Goal: Information Seeking & Learning: Learn about a topic

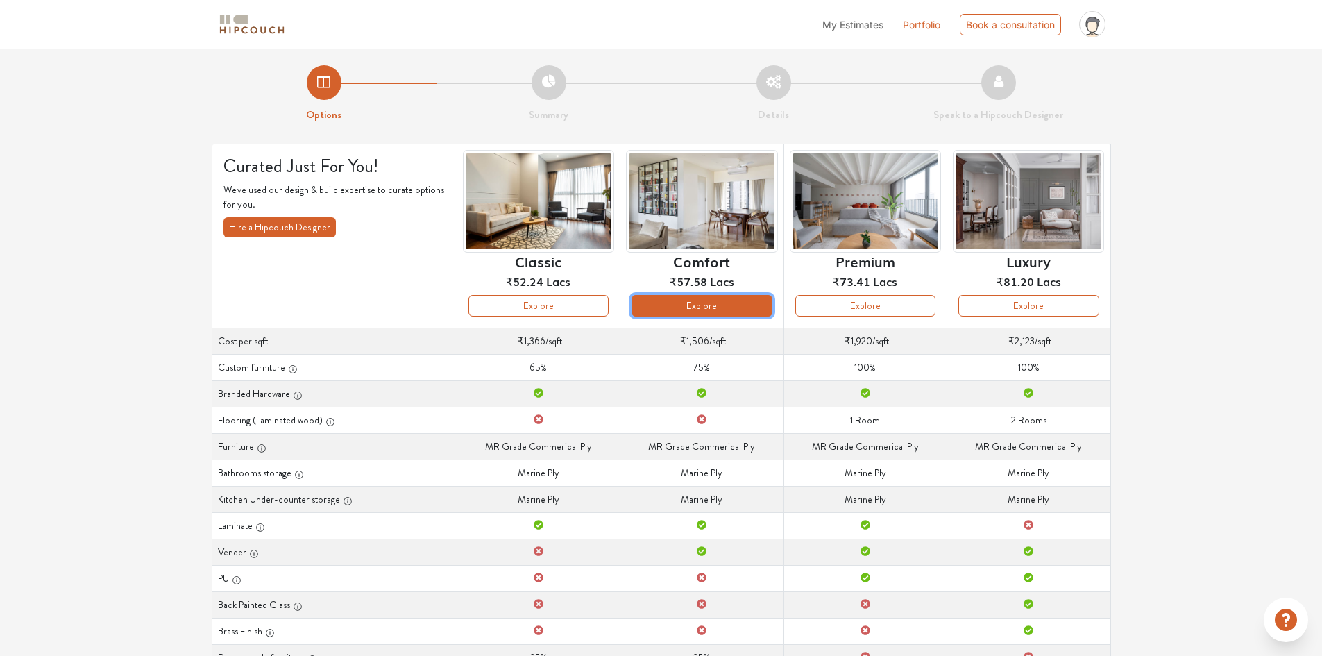
click at [713, 310] on button "Explore" at bounding box center [701, 306] width 140 height 22
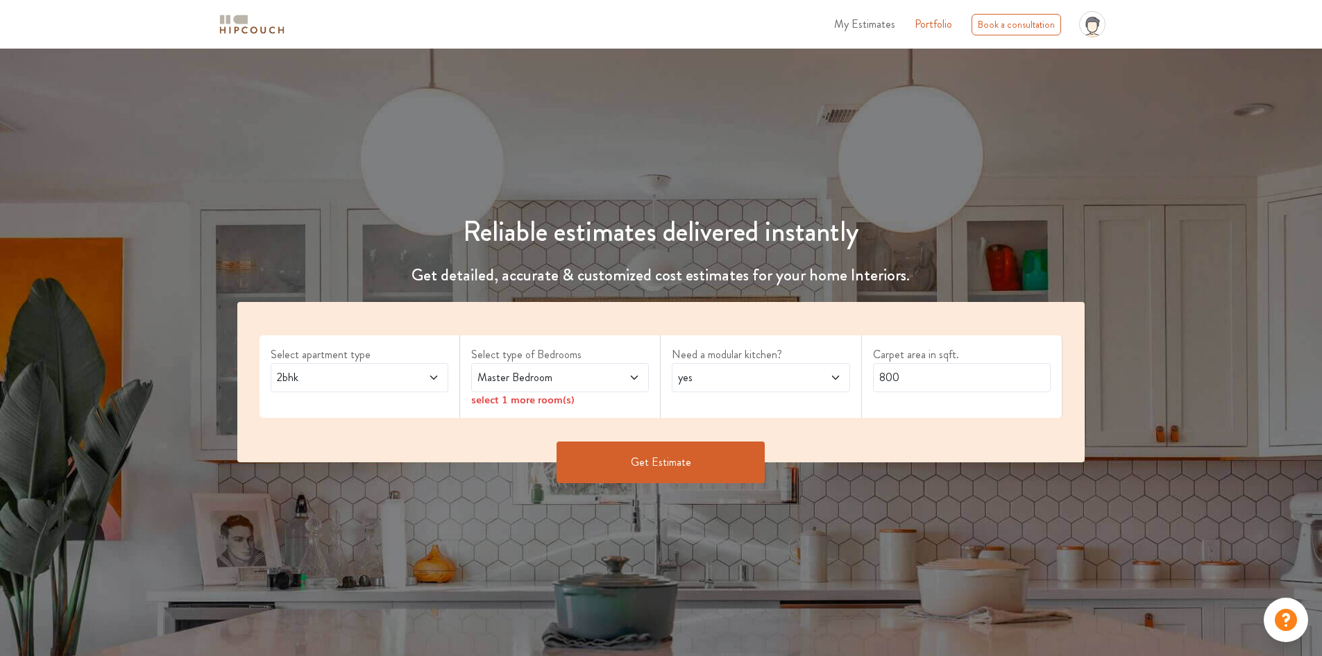
click at [411, 372] on span at bounding box center [418, 377] width 42 height 17
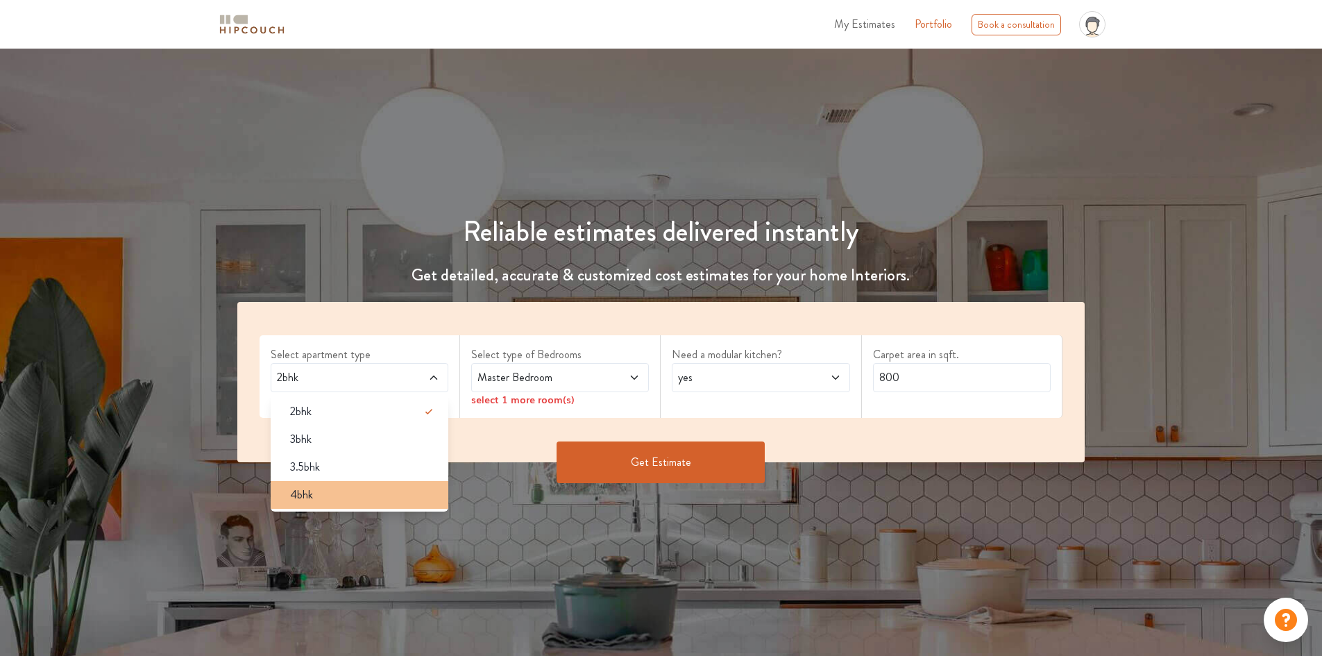
click at [360, 487] on div "4bhk" at bounding box center [363, 494] width 169 height 17
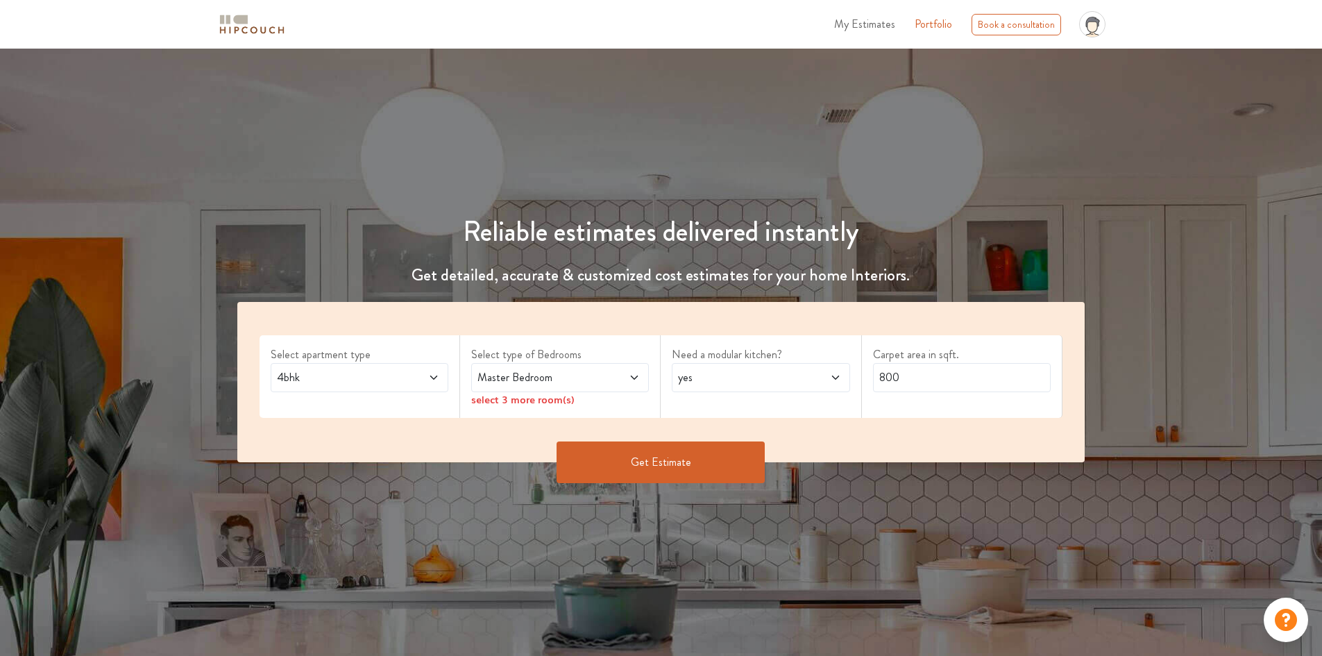
click at [589, 369] on span "Master Bedroom" at bounding box center [536, 377] width 124 height 17
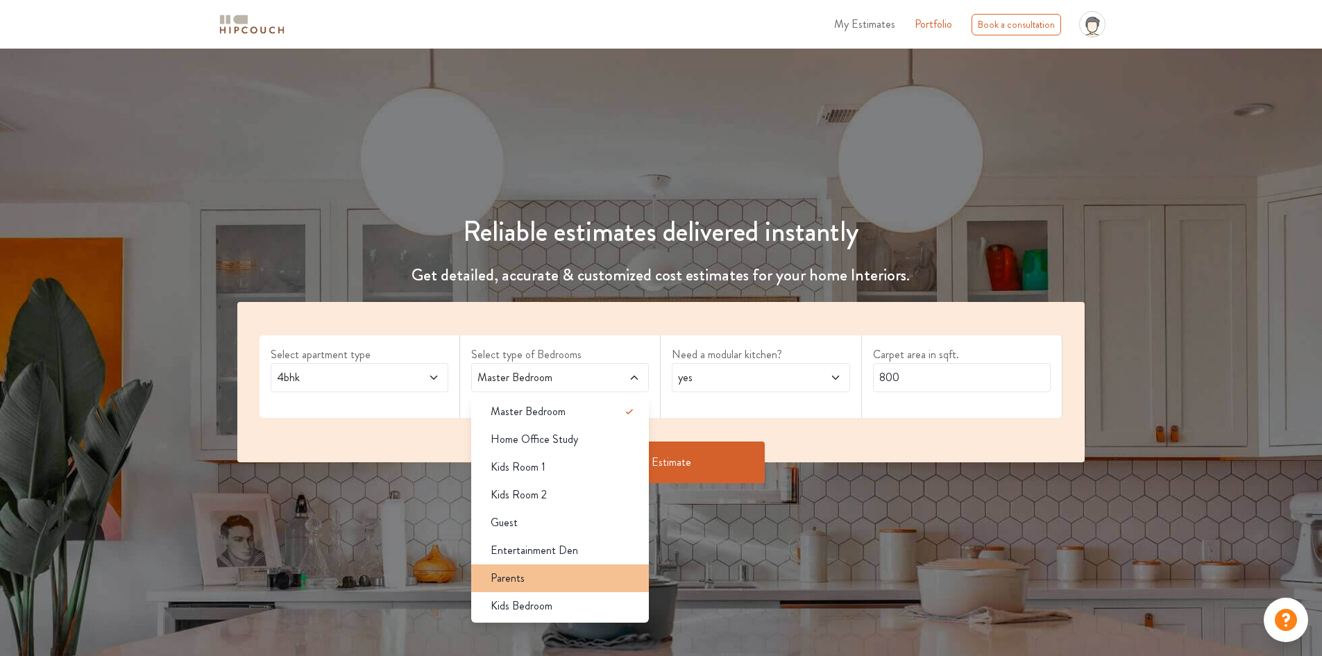
click at [523, 587] on li "Parents" at bounding box center [560, 578] width 178 height 28
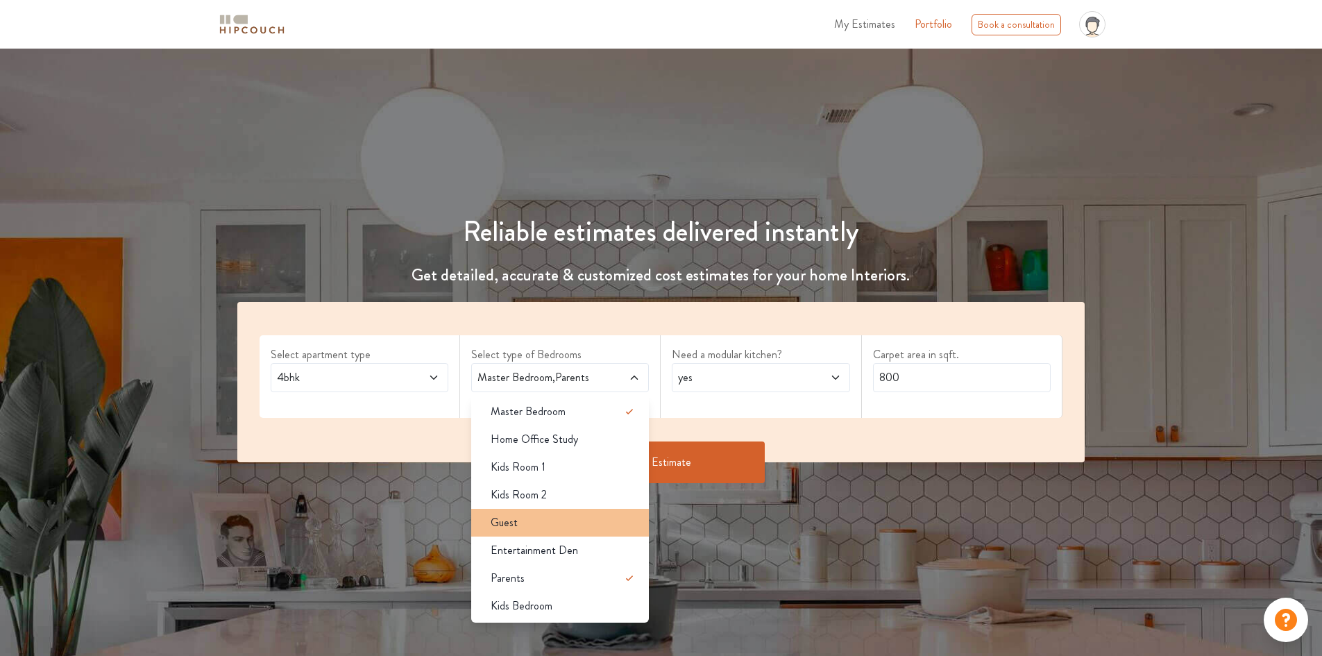
click at [562, 508] on li "Guest" at bounding box center [560, 522] width 178 height 28
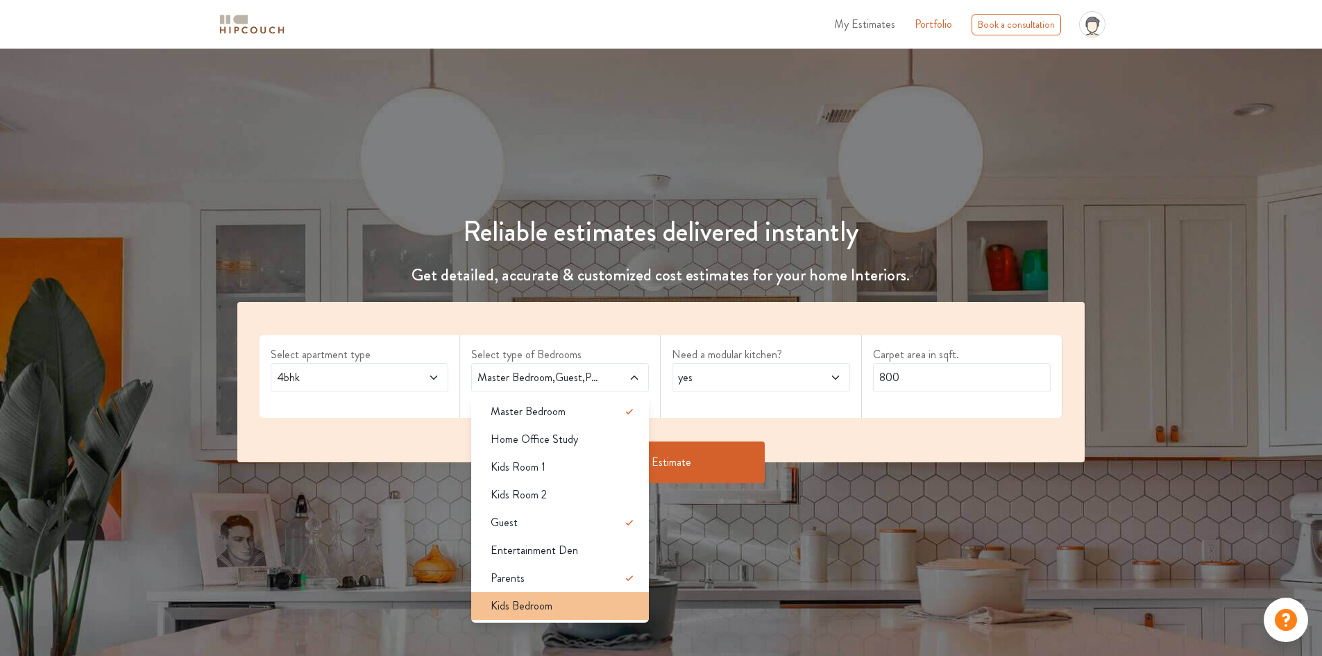
click at [569, 608] on div "Kids Bedroom" at bounding box center [563, 605] width 169 height 17
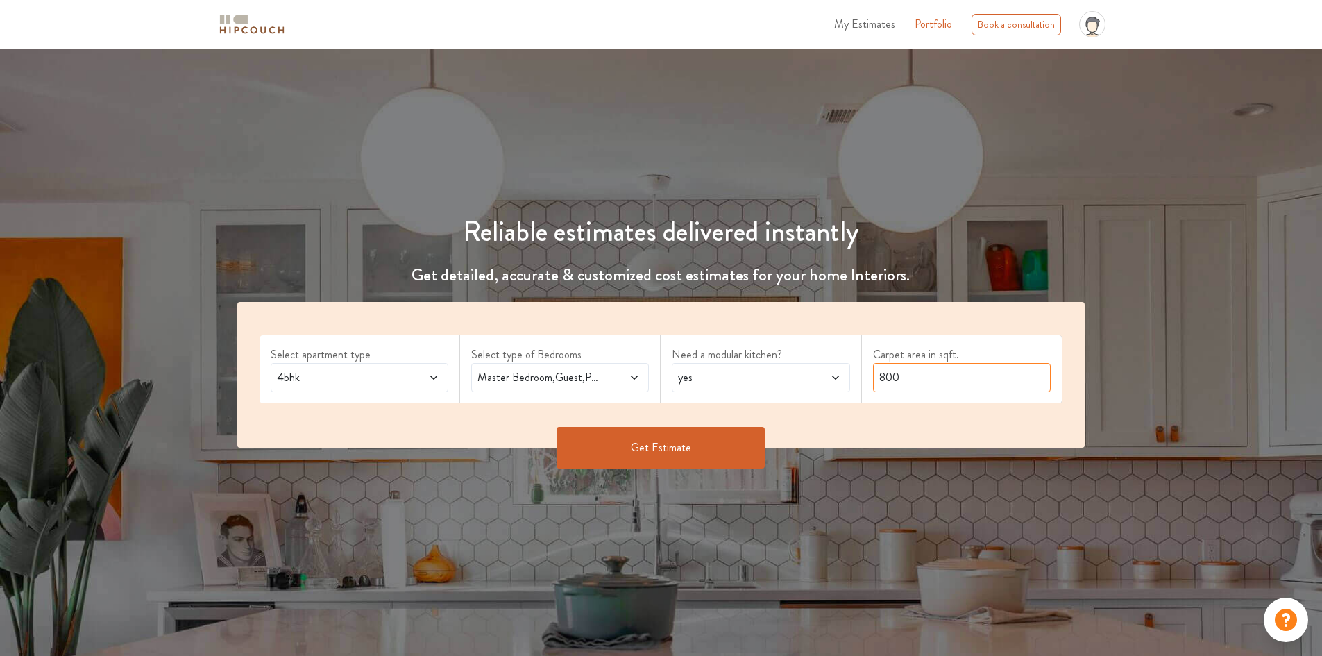
drag, startPoint x: 912, startPoint y: 380, endPoint x: 875, endPoint y: 380, distance: 36.1
click at [881, 380] on input "800" at bounding box center [962, 377] width 178 height 29
type input "1350"
click at [773, 365] on div "yes" at bounding box center [761, 377] width 178 height 29
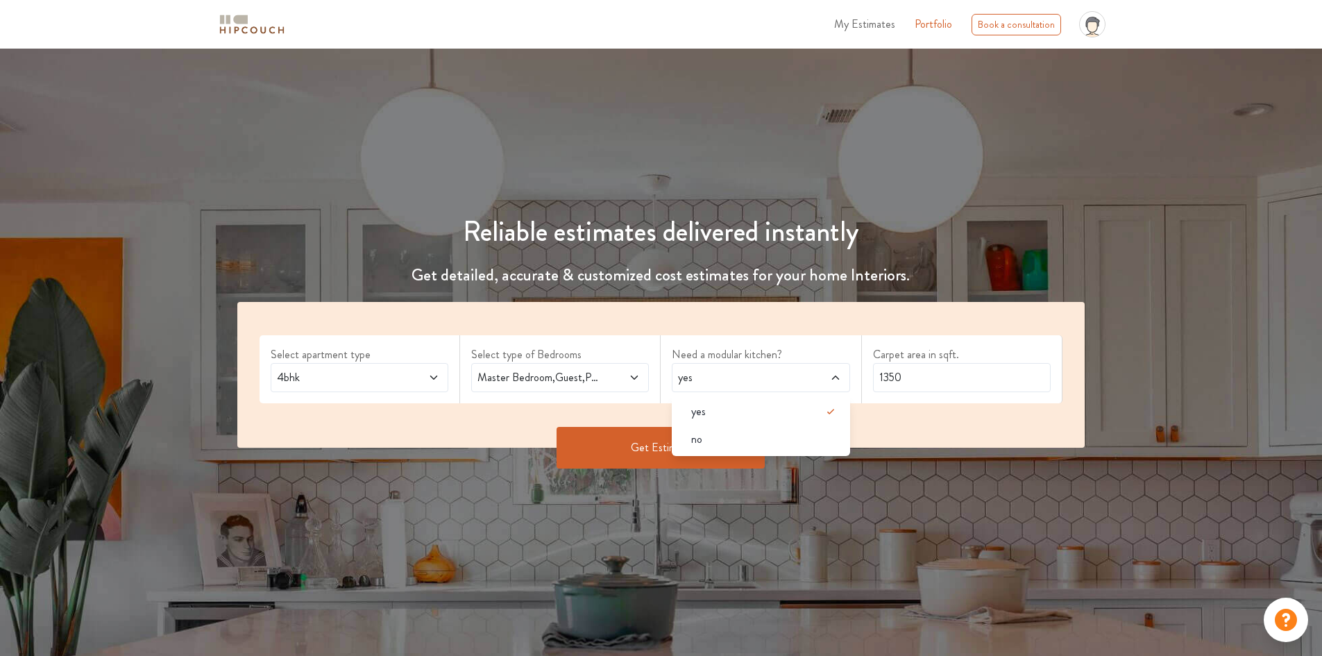
click at [649, 447] on button "Get Estimate" at bounding box center [660, 448] width 208 height 42
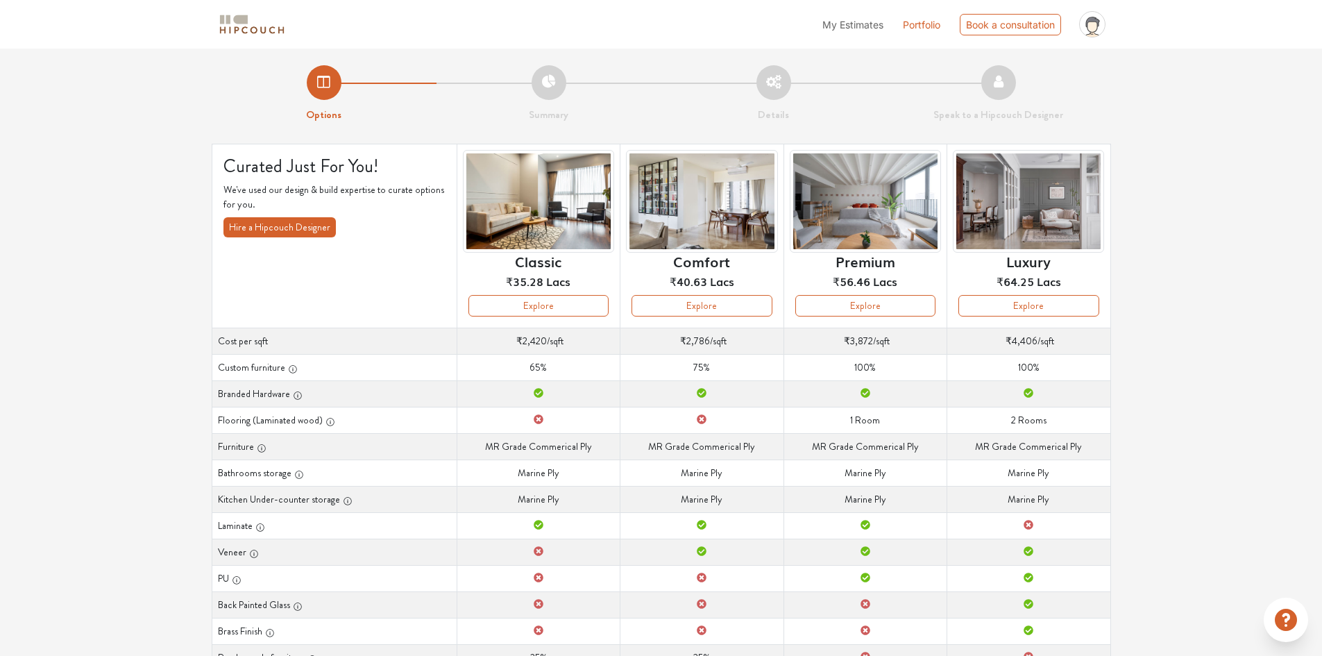
click at [279, 230] on button "Hire a Hipcouch Designer" at bounding box center [279, 227] width 112 height 20
click at [703, 311] on button "Explore" at bounding box center [701, 306] width 140 height 22
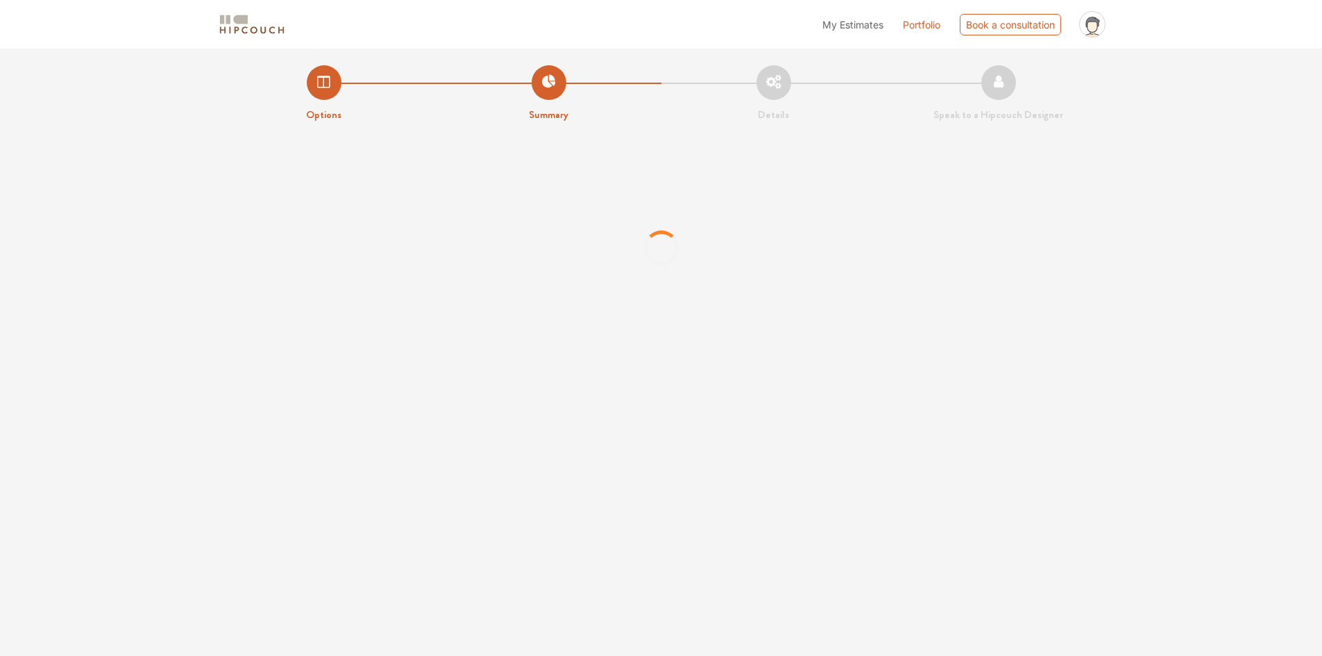
click at [852, 19] on span "My Estimates" at bounding box center [852, 25] width 61 height 12
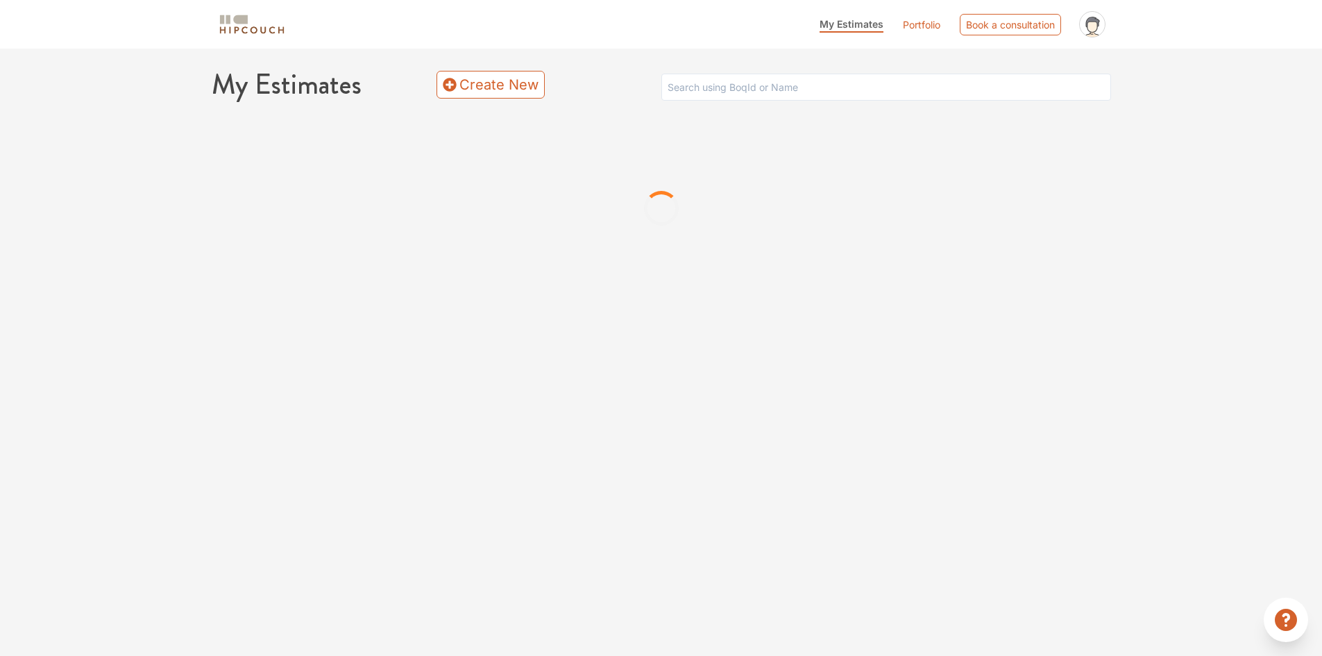
click at [914, 28] on link "Portfolio" at bounding box center [921, 24] width 37 height 15
